Goal: Information Seeking & Learning: Learn about a topic

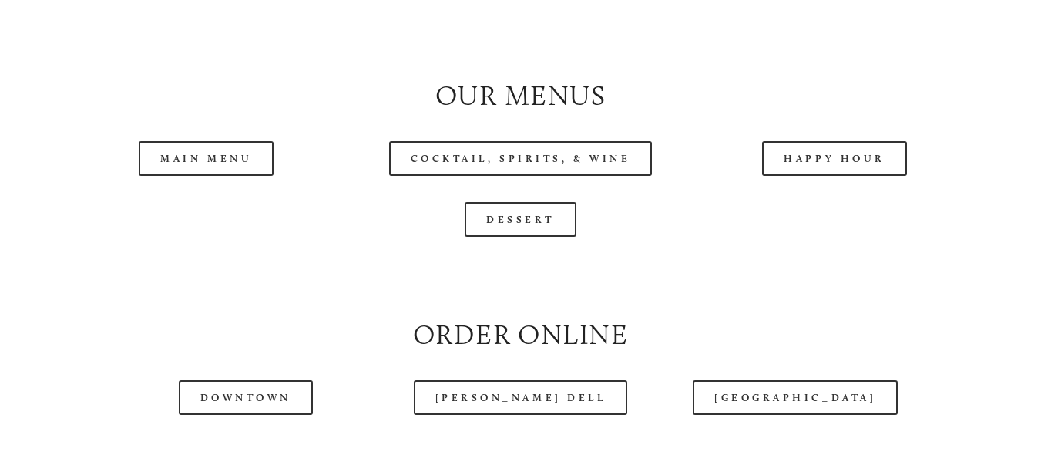
scroll to position [1483, 0]
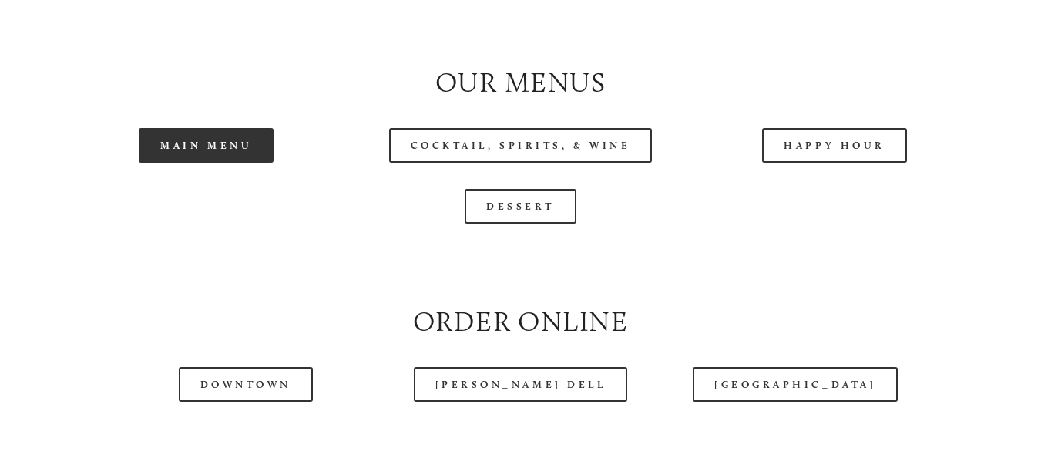
click at [240, 160] on link "Main Menu" at bounding box center [206, 145] width 135 height 35
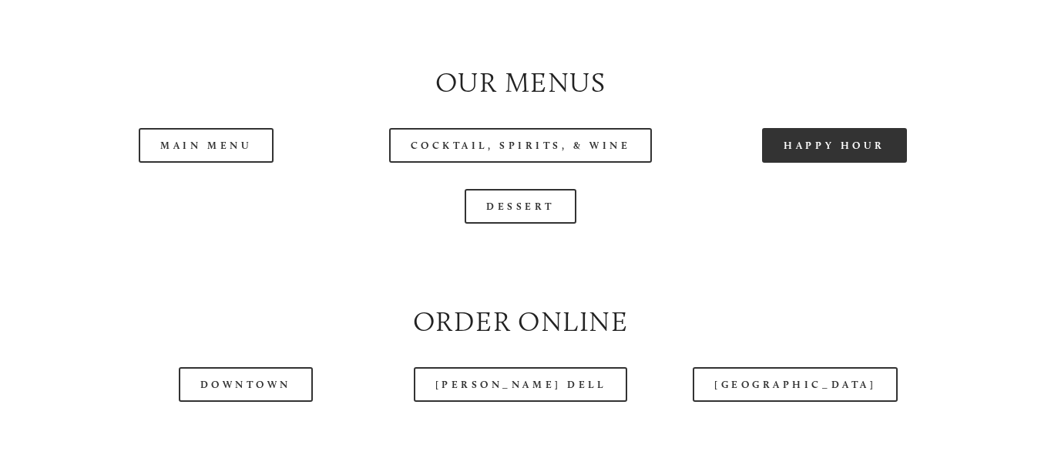
click at [826, 156] on link "Happy Hour" at bounding box center [834, 145] width 145 height 35
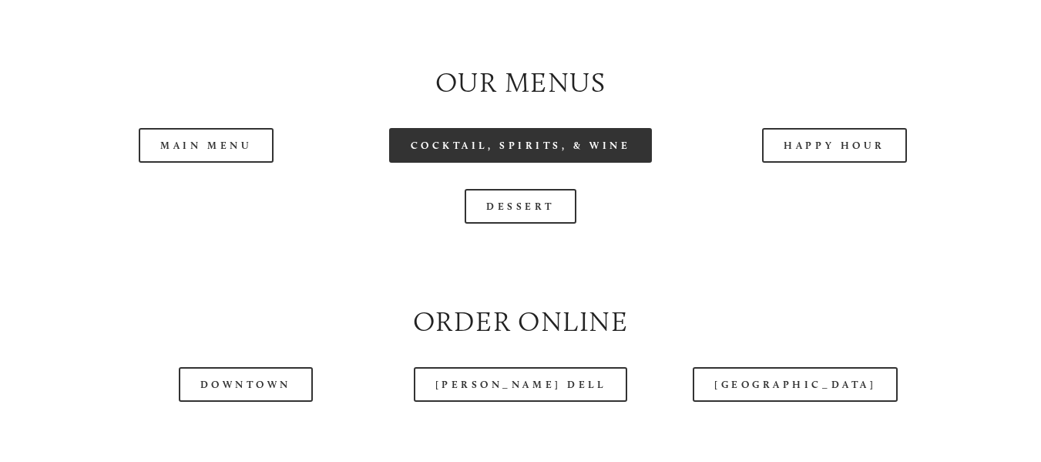
click at [545, 152] on link "Cocktail, Spirits, & Wine" at bounding box center [521, 145] width 264 height 35
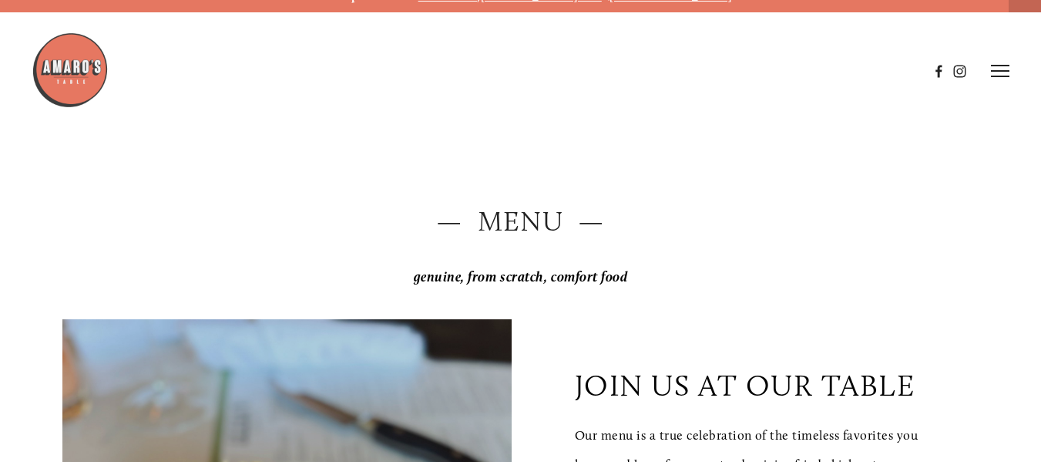
scroll to position [0, 0]
